Goal: Task Accomplishment & Management: Complete application form

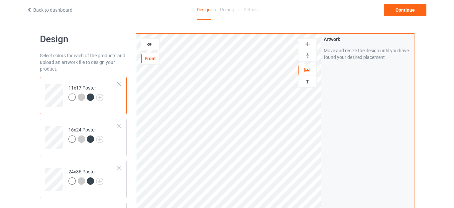
scroll to position [33, 0]
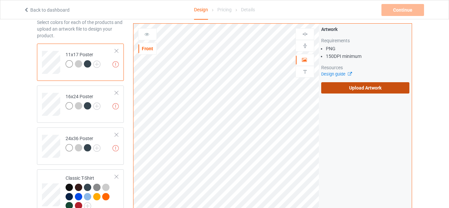
click at [365, 92] on label "Upload Artwork" at bounding box center [365, 87] width 88 height 11
click at [0, 0] on input "Upload Artwork" at bounding box center [0, 0] width 0 height 0
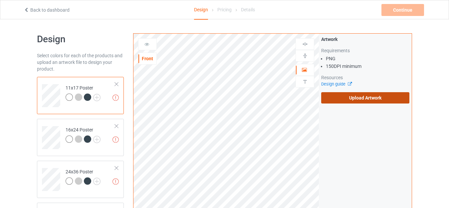
click at [356, 101] on label "Upload Artwork" at bounding box center [365, 97] width 88 height 11
click at [0, 0] on input "Upload Artwork" at bounding box center [0, 0] width 0 height 0
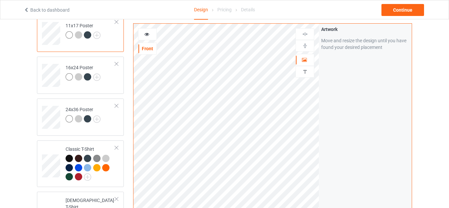
scroll to position [67, 0]
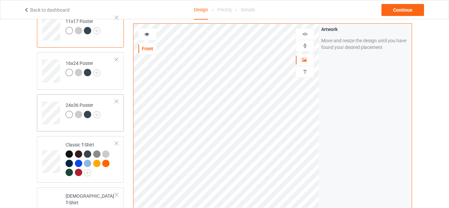
click at [107, 115] on td "24x36 Poster" at bounding box center [90, 111] width 57 height 28
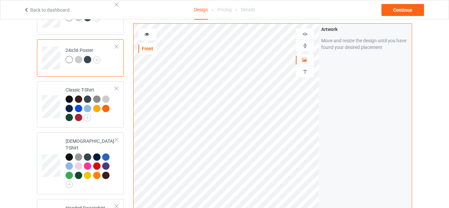
scroll to position [100, 0]
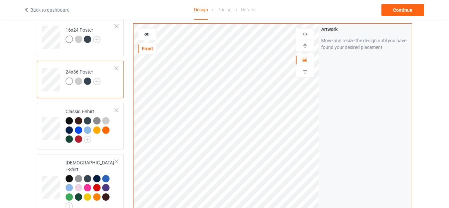
click at [303, 45] on img at bounding box center [305, 46] width 6 height 6
click at [304, 32] on img at bounding box center [305, 34] width 6 height 6
click at [305, 47] on img at bounding box center [305, 46] width 6 height 6
click at [306, 35] on img at bounding box center [305, 34] width 6 height 6
click at [305, 45] on img at bounding box center [305, 46] width 6 height 6
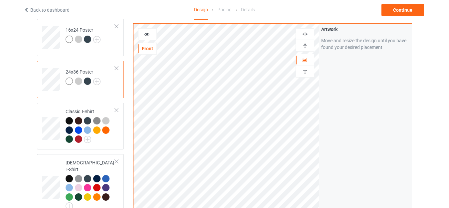
click at [305, 34] on img at bounding box center [305, 34] width 6 height 6
click at [96, 47] on td "16x24 Poster" at bounding box center [90, 36] width 57 height 28
click at [96, 39] on img at bounding box center [96, 39] width 7 height 7
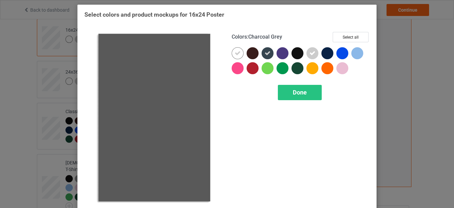
click at [265, 53] on icon at bounding box center [268, 53] width 6 height 6
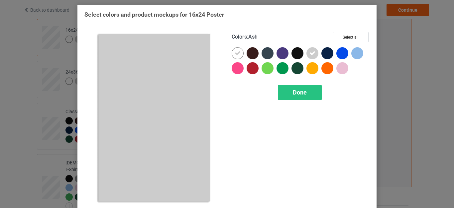
click at [310, 53] on icon at bounding box center [313, 53] width 6 height 6
click at [299, 92] on span "Done" at bounding box center [300, 92] width 14 height 7
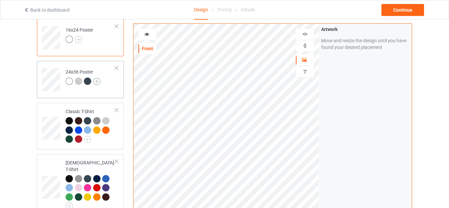
click at [95, 80] on img at bounding box center [96, 81] width 7 height 7
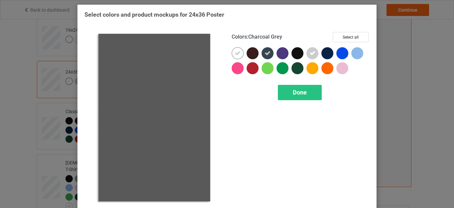
click at [265, 53] on icon at bounding box center [268, 53] width 6 height 6
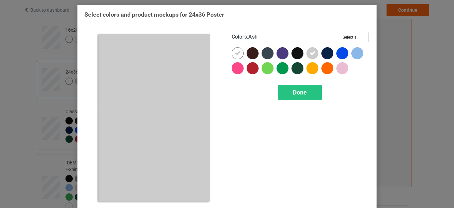
click at [310, 54] on icon at bounding box center [313, 53] width 6 height 6
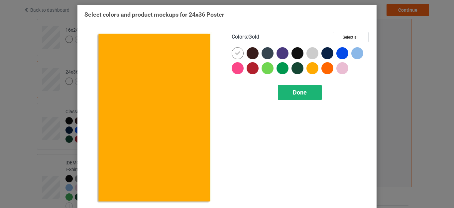
click at [301, 92] on span "Done" at bounding box center [300, 92] width 14 height 7
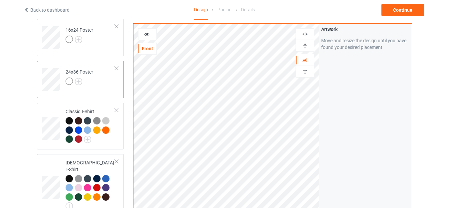
scroll to position [33, 0]
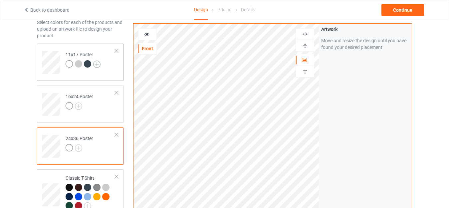
click at [98, 65] on img at bounding box center [96, 64] width 7 height 7
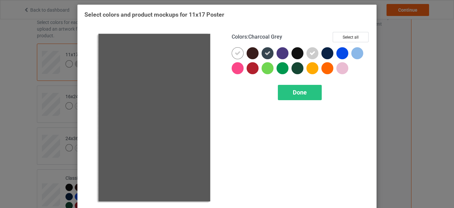
click at [265, 53] on icon at bounding box center [268, 53] width 6 height 6
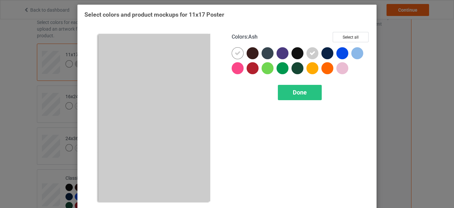
click at [310, 52] on icon at bounding box center [313, 53] width 6 height 6
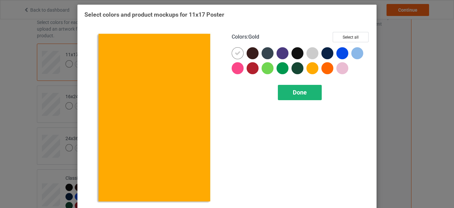
click at [297, 96] on div "Done" at bounding box center [300, 92] width 44 height 15
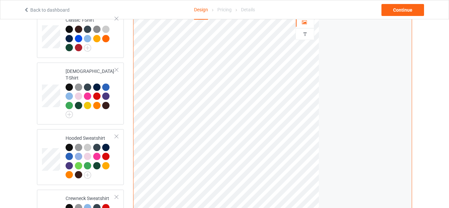
scroll to position [200, 0]
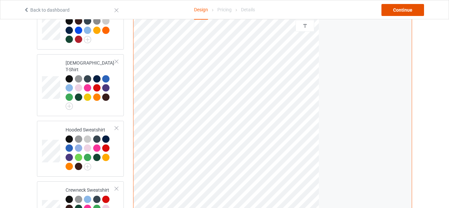
click at [393, 11] on div "Continue" at bounding box center [402, 10] width 43 height 12
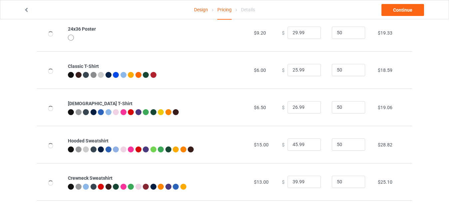
scroll to position [166, 0]
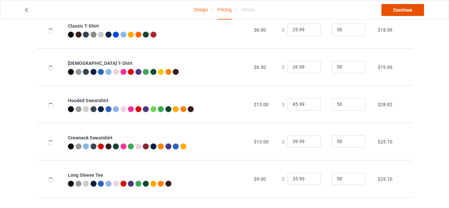
click at [395, 11] on link "Continue" at bounding box center [402, 10] width 43 height 12
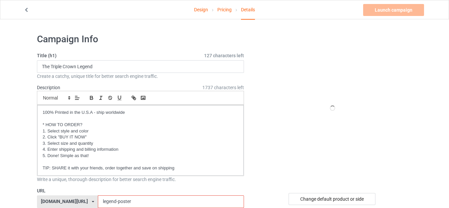
click at [129, 195] on input "legend-poster" at bounding box center [171, 201] width 146 height 13
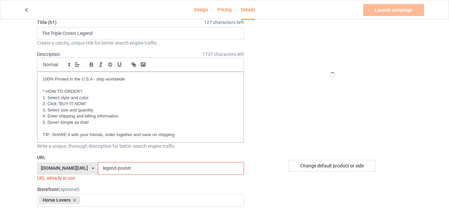
drag, startPoint x: 102, startPoint y: 170, endPoint x: 87, endPoint y: 170, distance: 15.3
click at [98, 170] on input "legend-poster" at bounding box center [171, 168] width 146 height 13
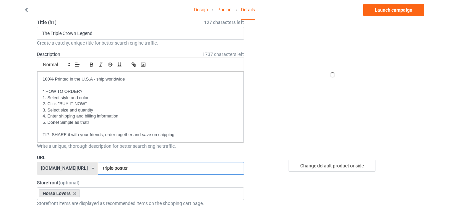
type input "triple-poster"
click at [110, 180] on label "Storefront (optional)" at bounding box center [140, 182] width 207 height 7
click at [380, 10] on link "Launch campaign" at bounding box center [393, 10] width 61 height 12
